Goal: Task Accomplishment & Management: Use online tool/utility

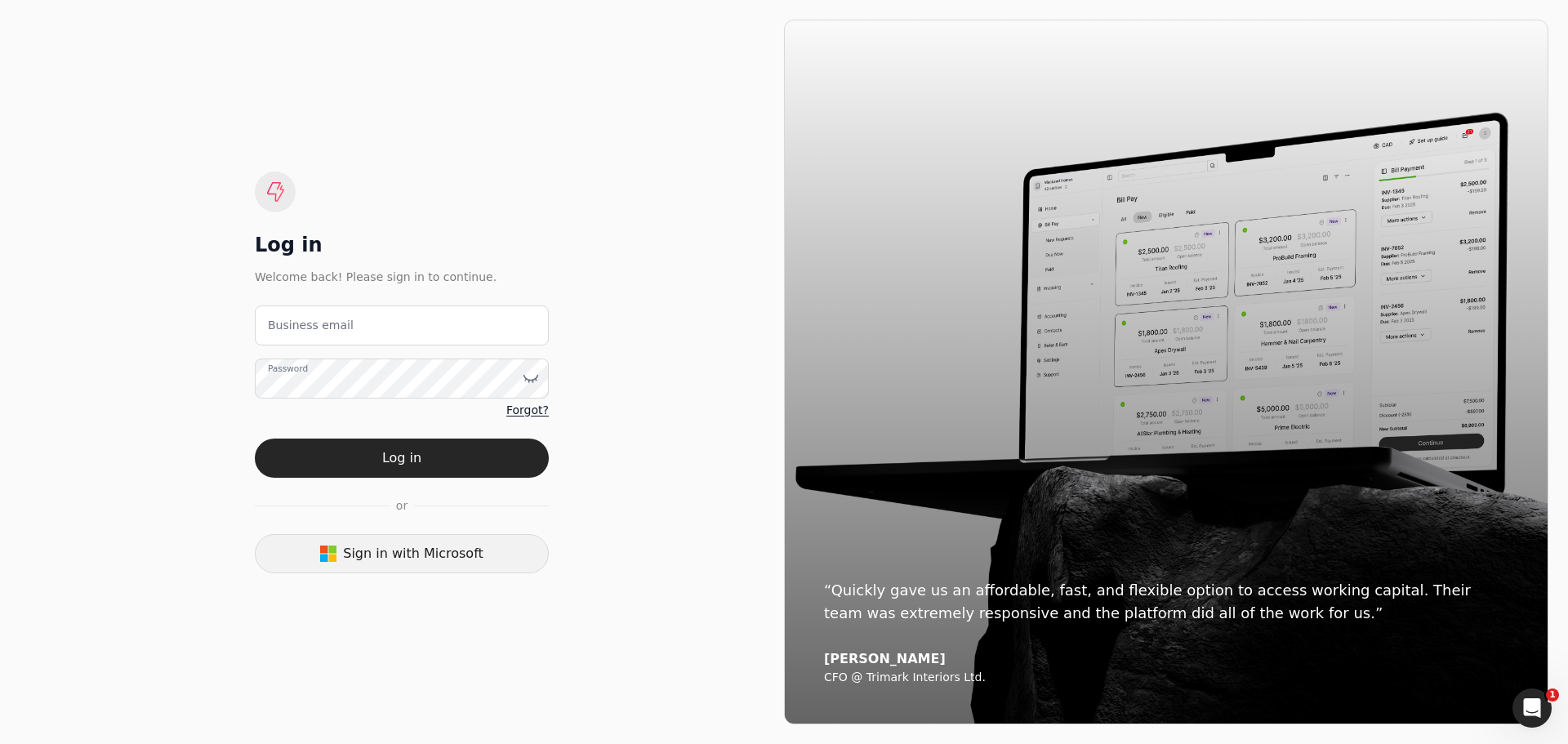
click at [476, 565] on button "Sign in with Microsoft" at bounding box center [402, 554] width 294 height 39
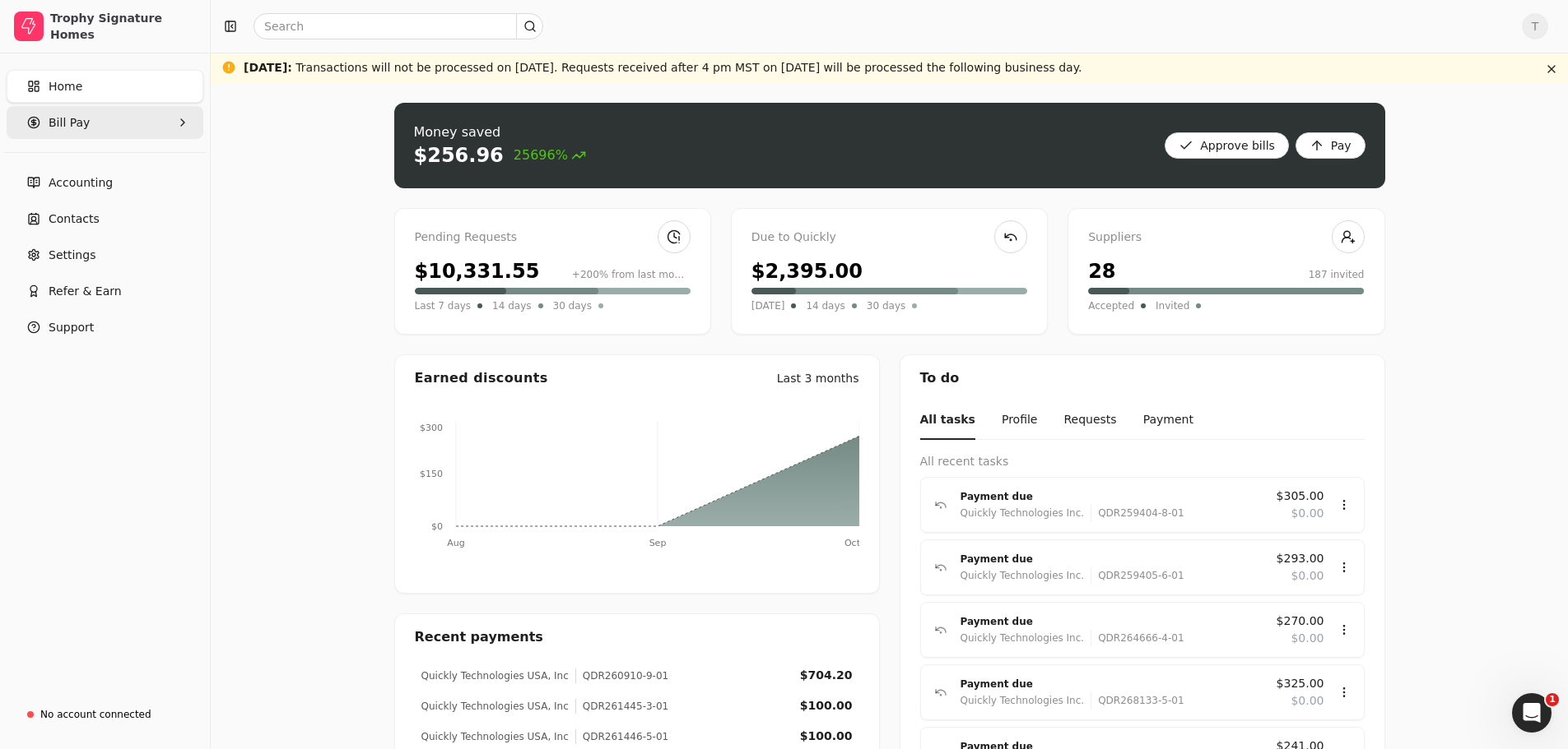
click at [86, 125] on Pay "Bill Pay" at bounding box center [105, 122] width 197 height 33
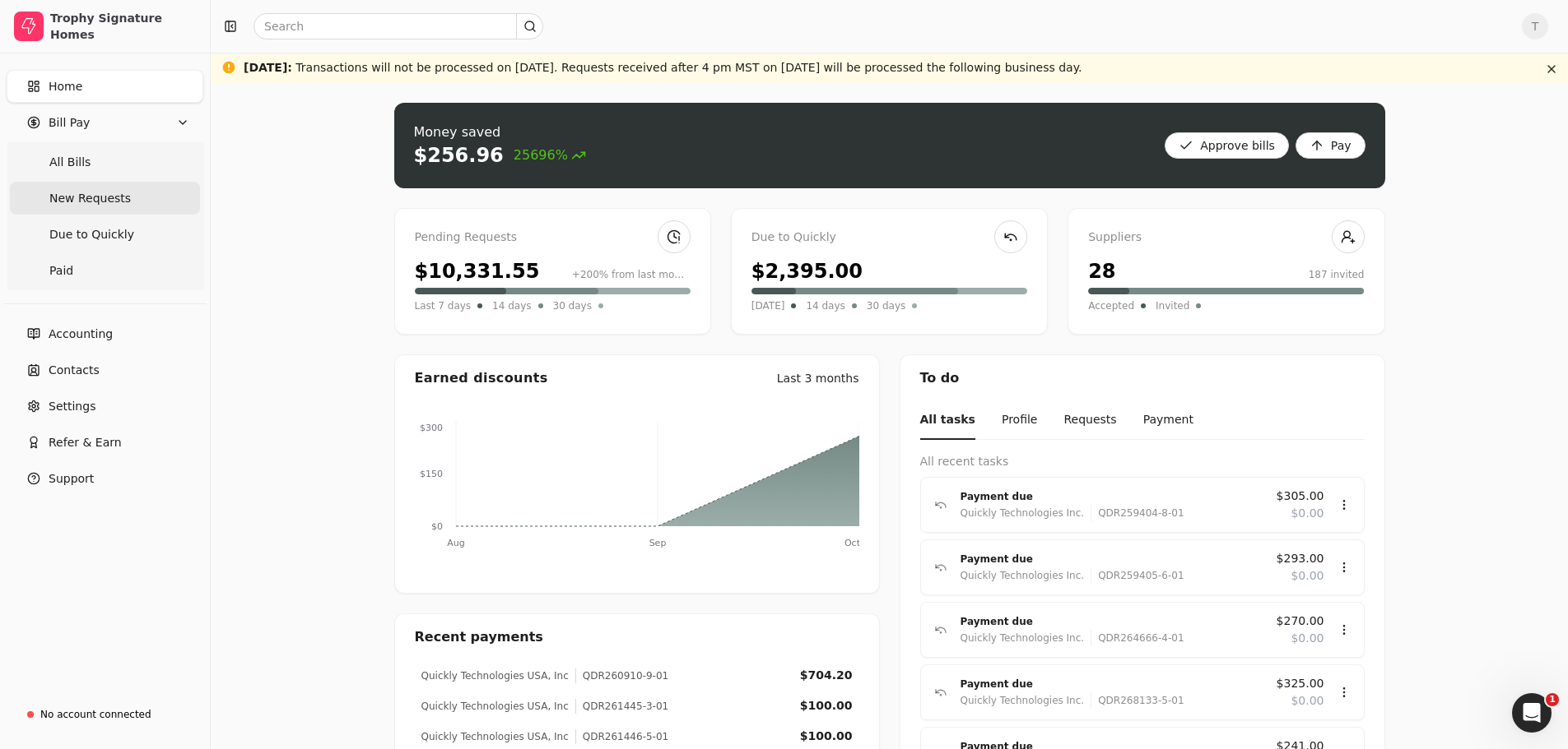
click at [109, 208] on Requests "New Requests" at bounding box center [105, 198] width 190 height 33
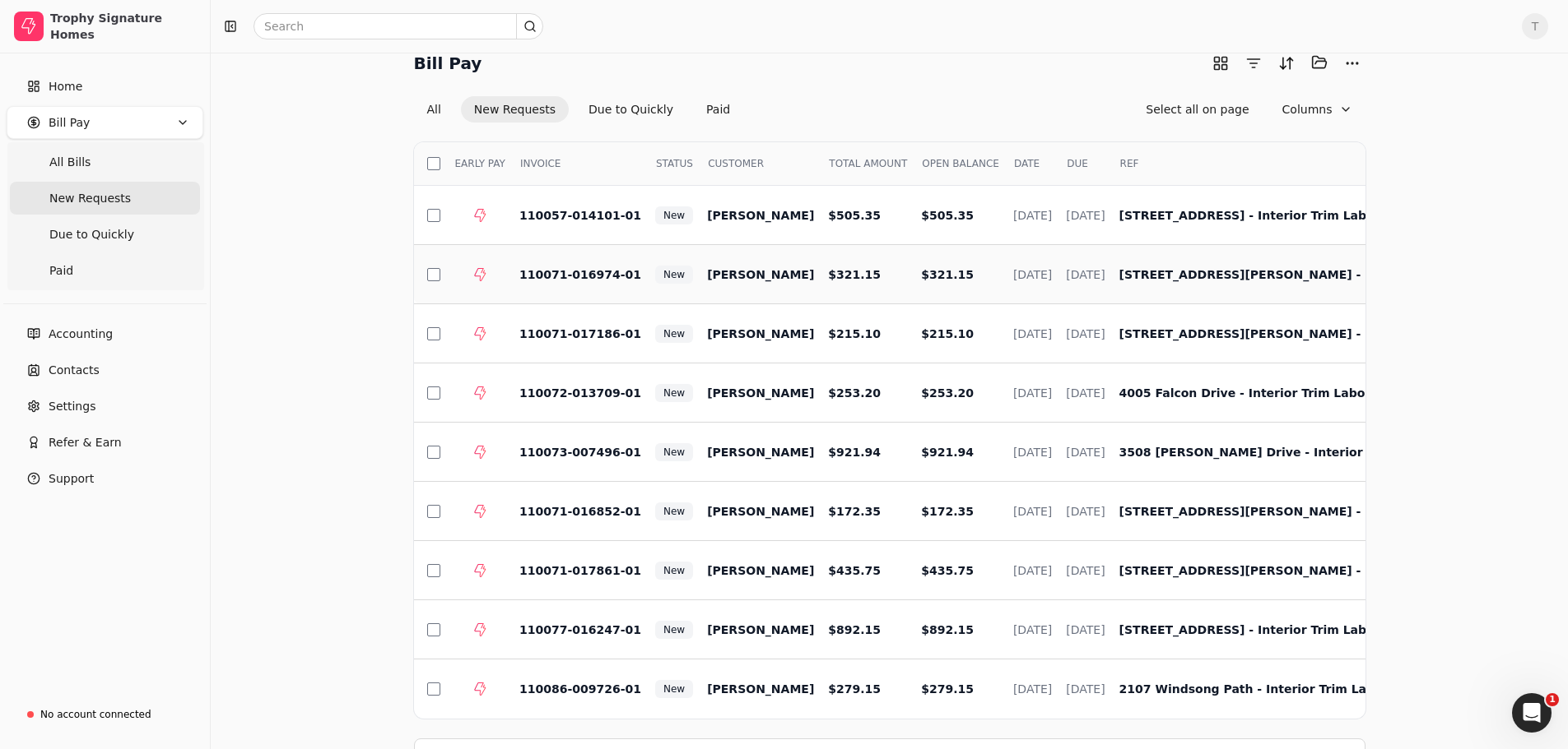
scroll to position [115, 0]
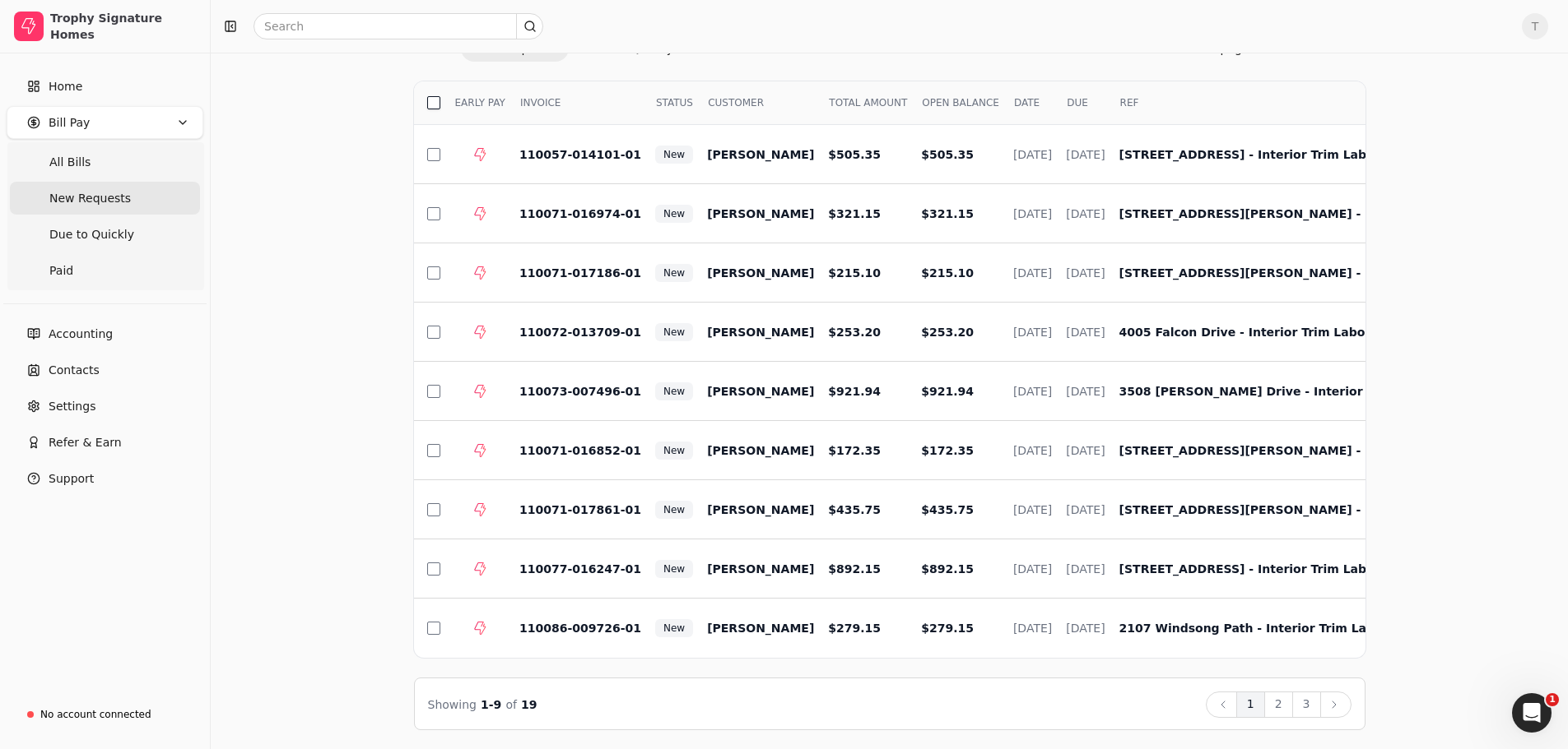
click at [435, 102] on button "button" at bounding box center [433, 102] width 13 height 13
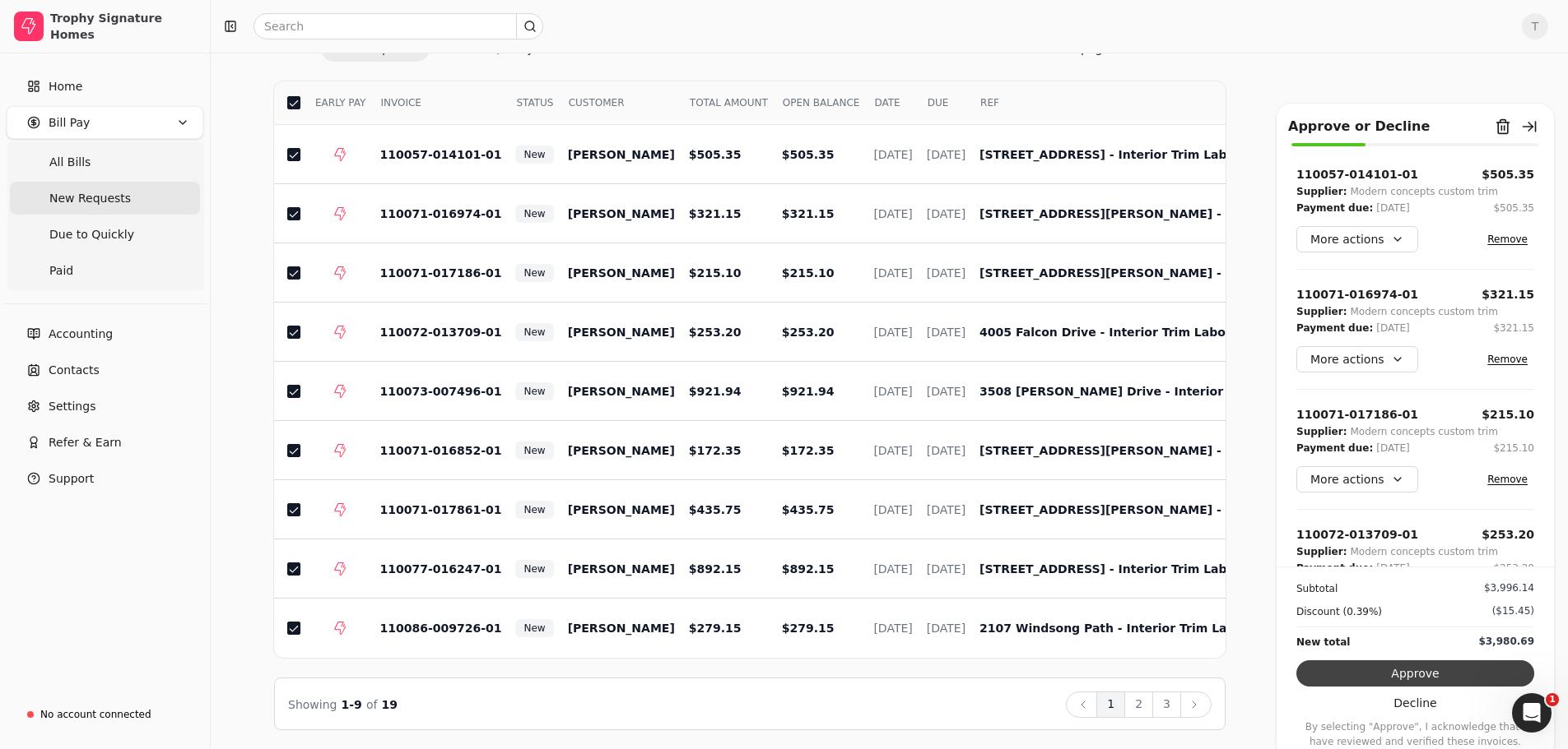
click at [1406, 670] on button "Approve" at bounding box center [1415, 673] width 238 height 27
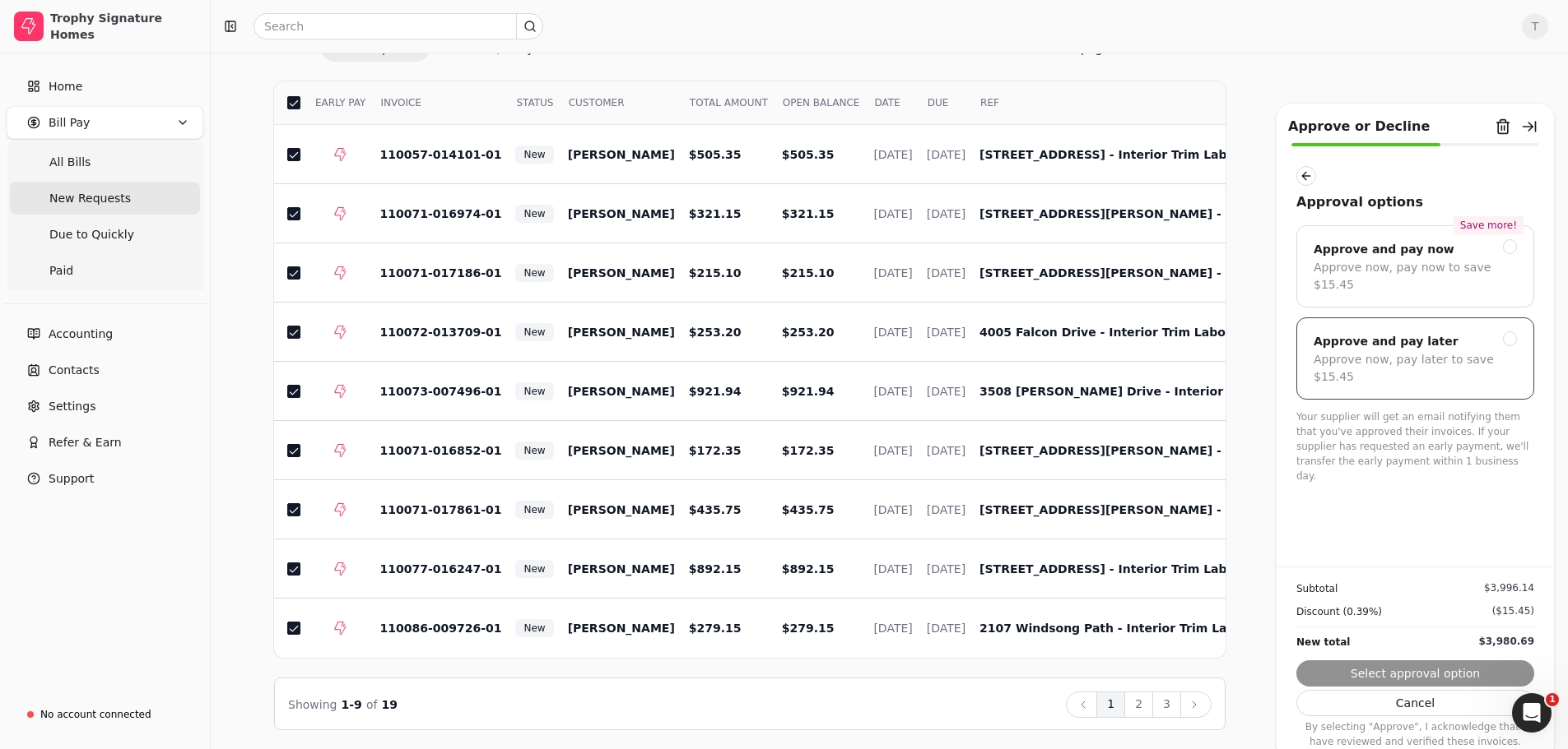
click at [1515, 331] on div at bounding box center [1510, 338] width 15 height 15
click at [1432, 678] on button "Submit approval" at bounding box center [1415, 673] width 238 height 27
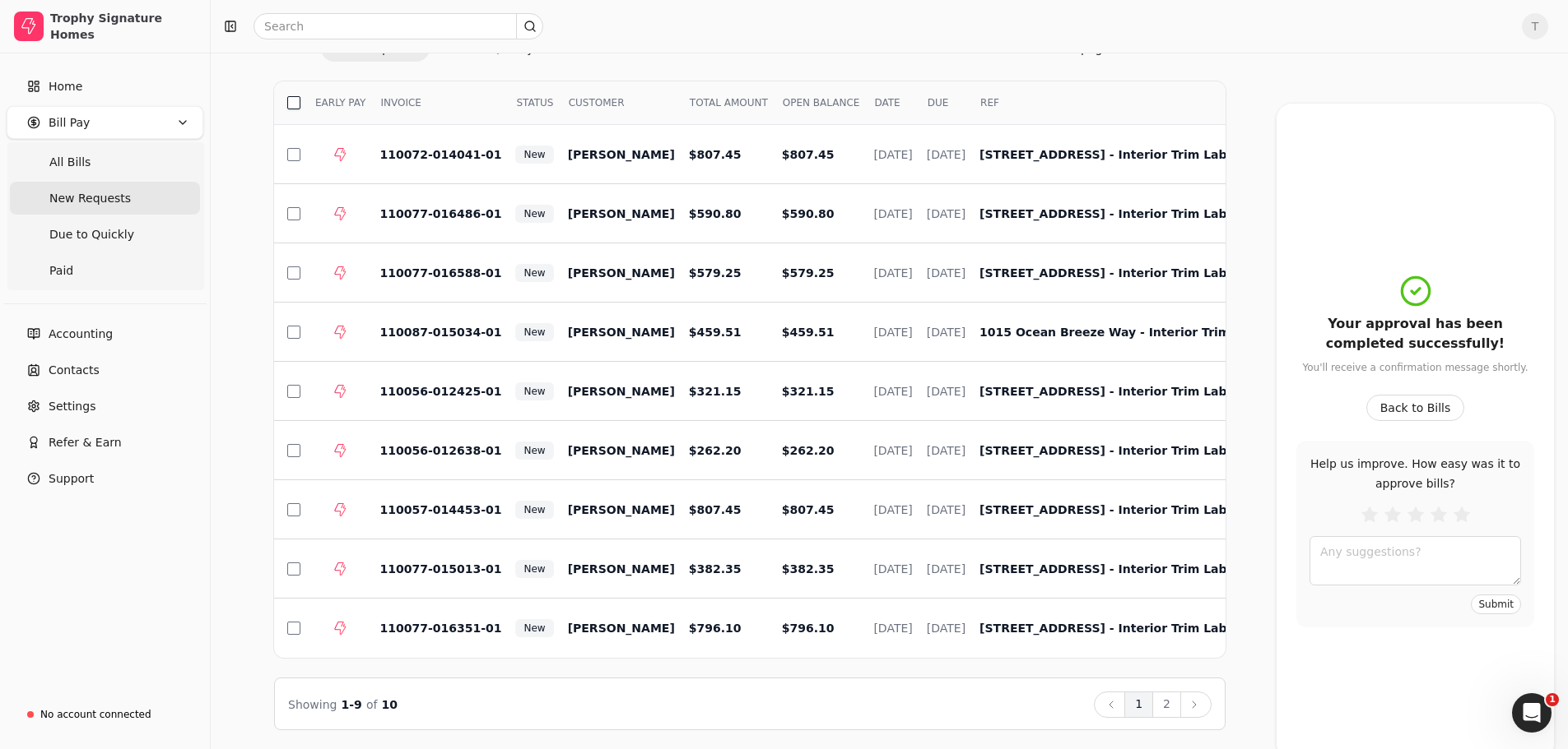
click at [295, 100] on button "button" at bounding box center [294, 102] width 13 height 13
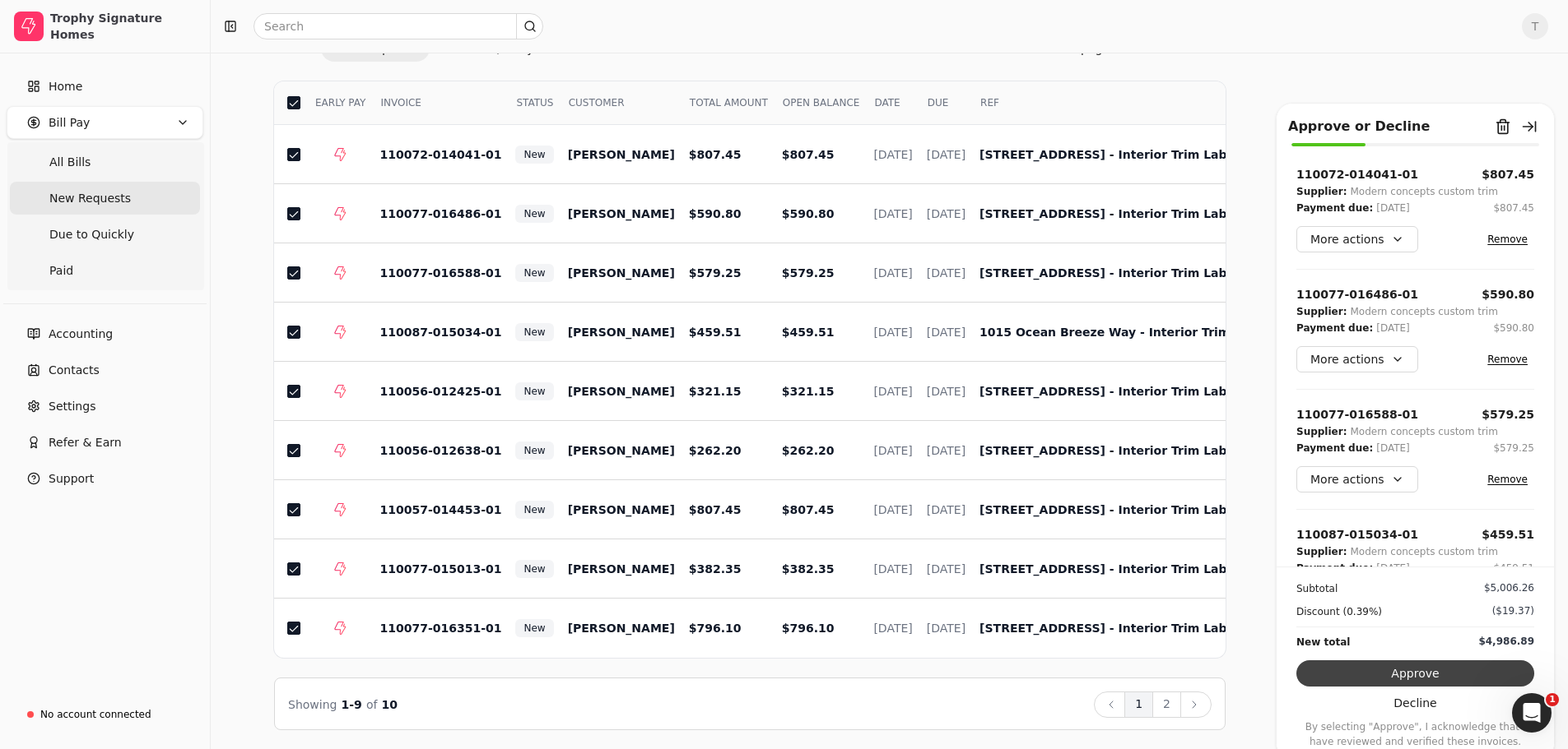
click at [1418, 675] on button "Approve" at bounding box center [1415, 673] width 238 height 27
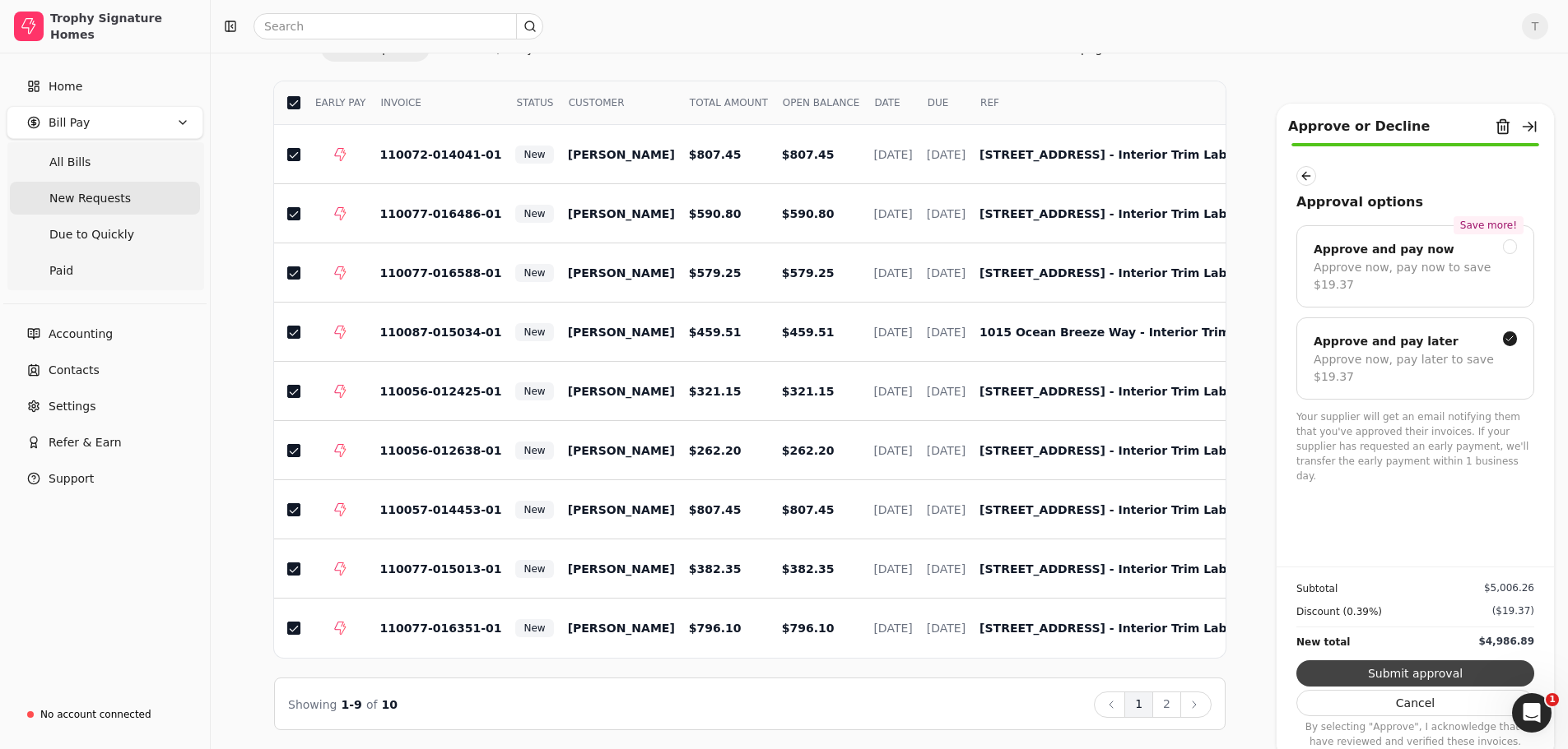
click at [1444, 675] on button "Submit approval" at bounding box center [1415, 673] width 238 height 27
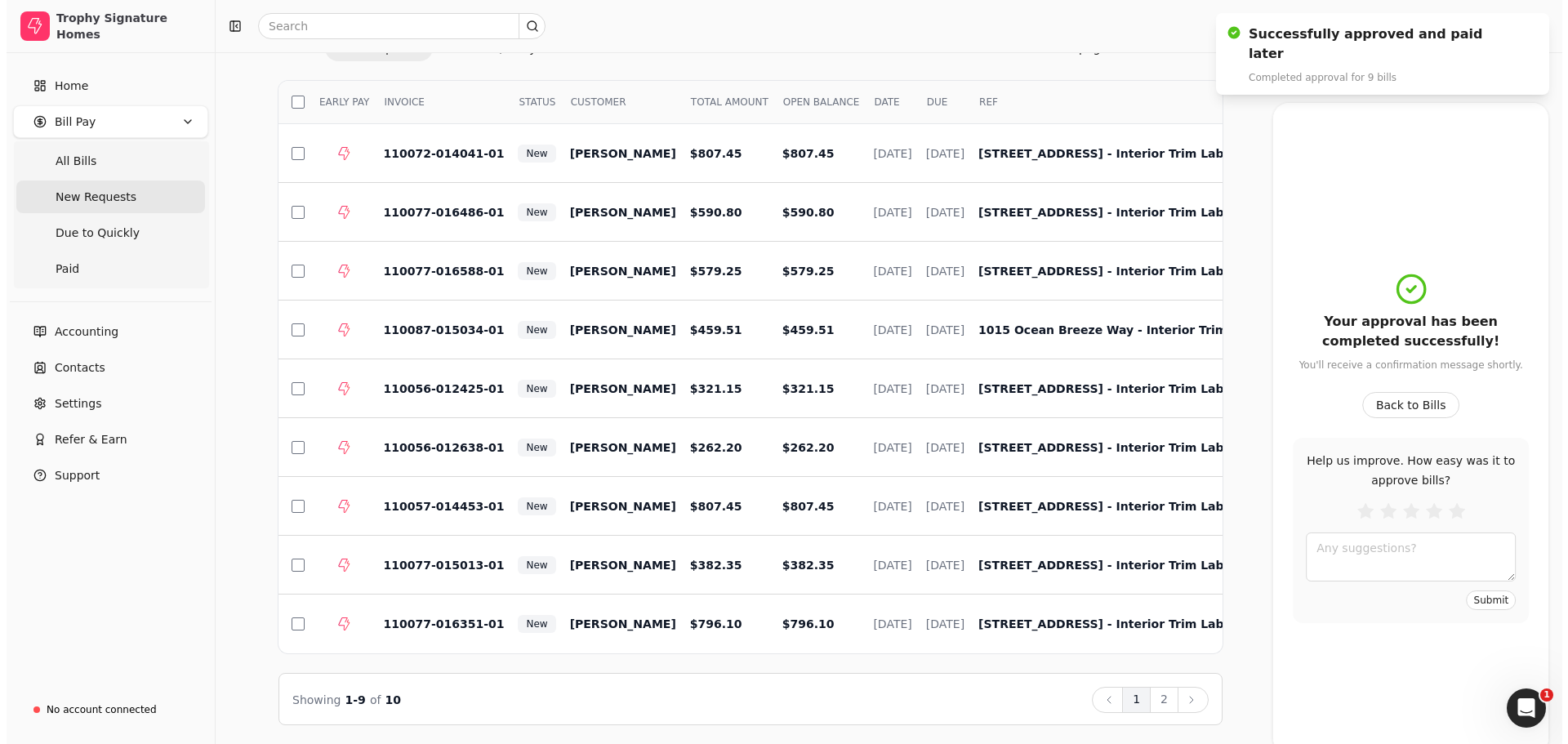
scroll to position [0, 0]
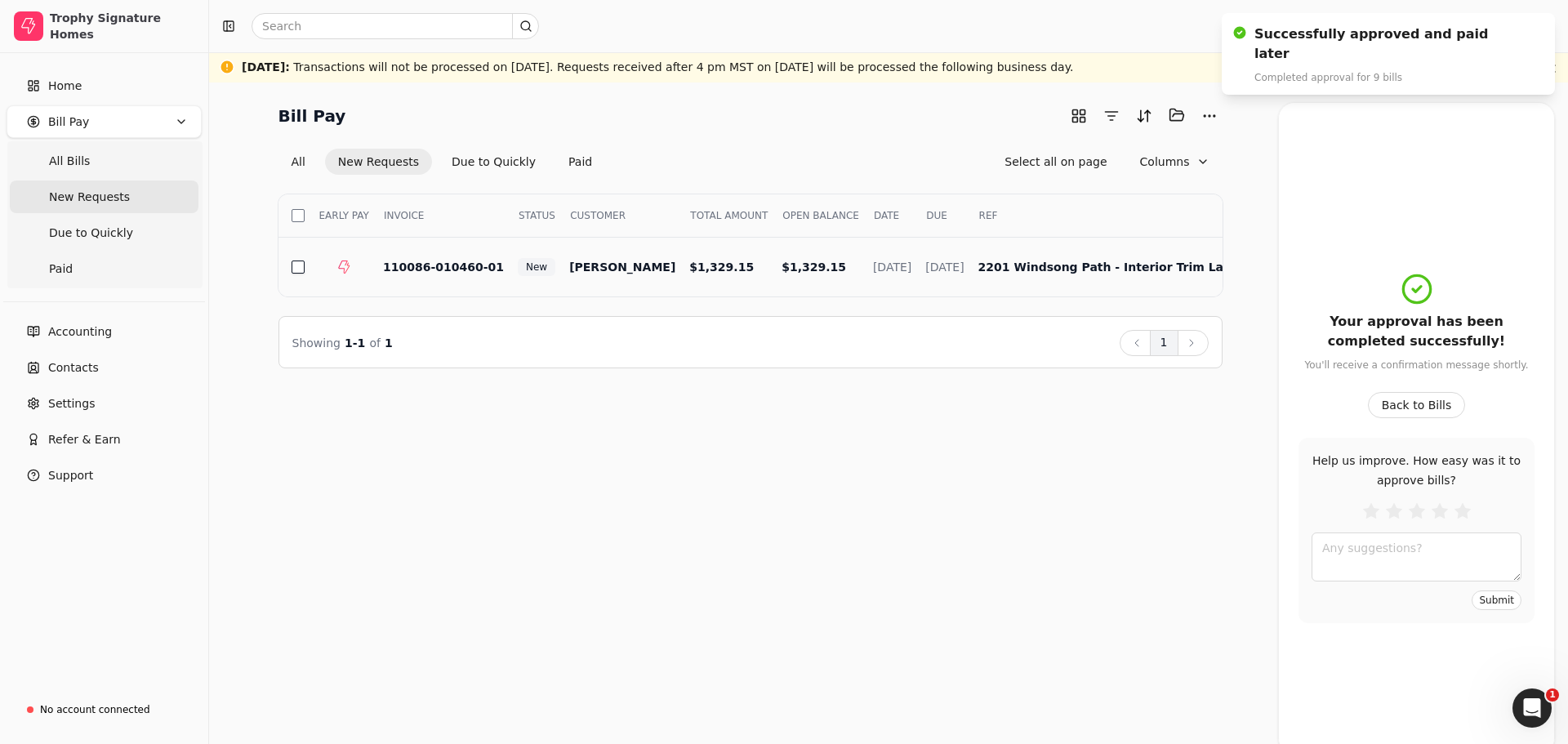
click at [299, 271] on button "button" at bounding box center [297, 267] width 13 height 13
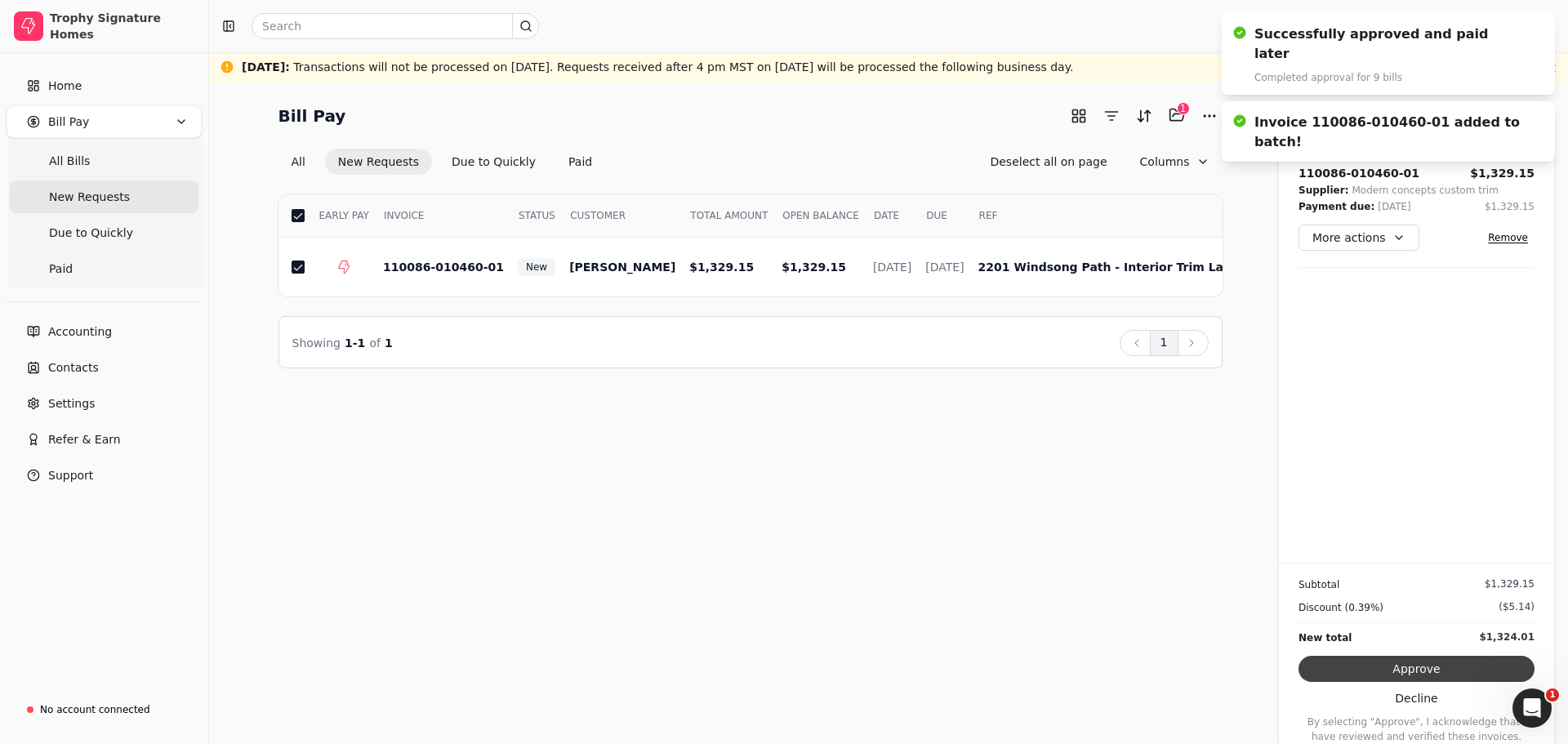
click at [1437, 669] on button "Approve" at bounding box center [1417, 668] width 236 height 27
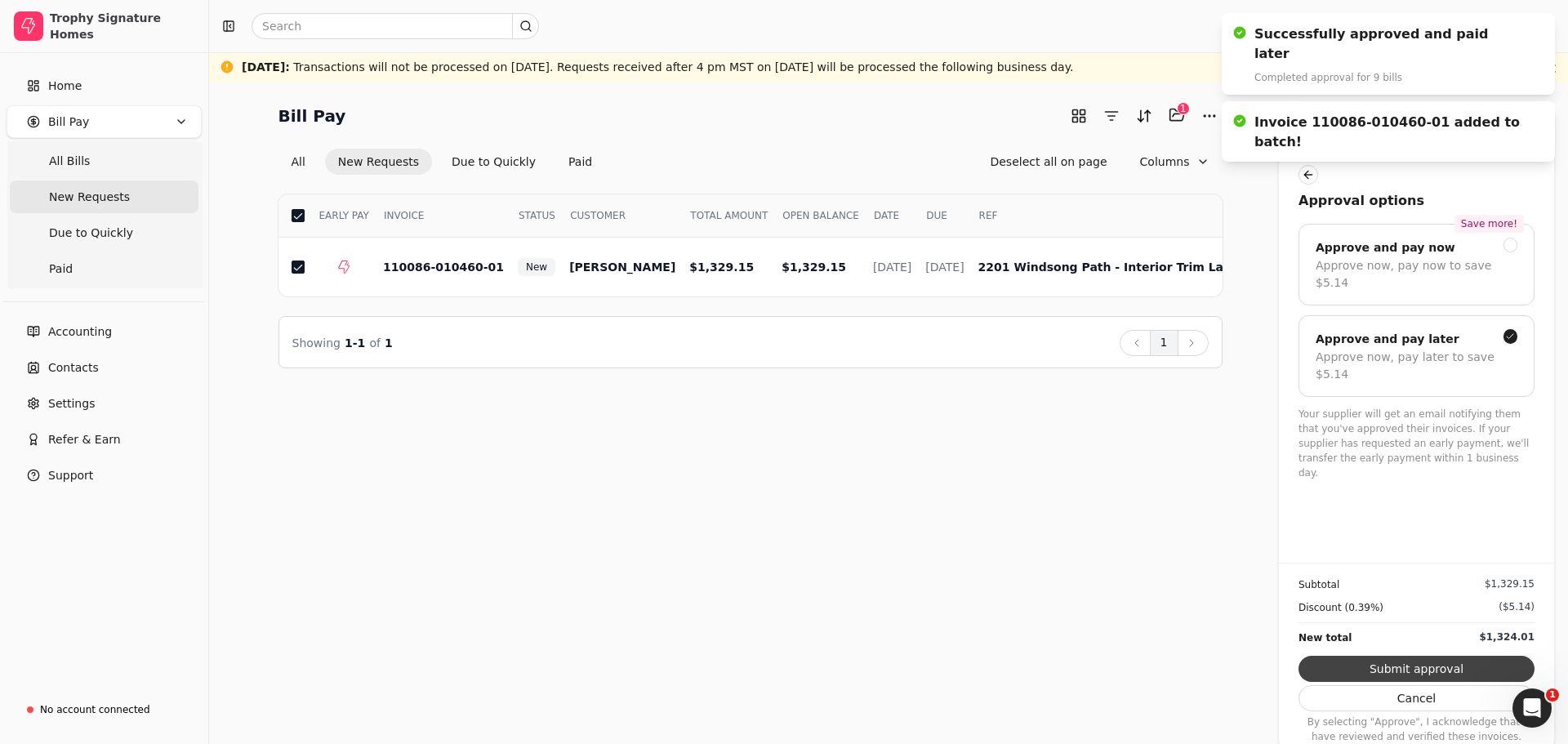
click at [1421, 672] on button "Submit approval" at bounding box center [1417, 668] width 236 height 27
